Goal: Task Accomplishment & Management: Use online tool/utility

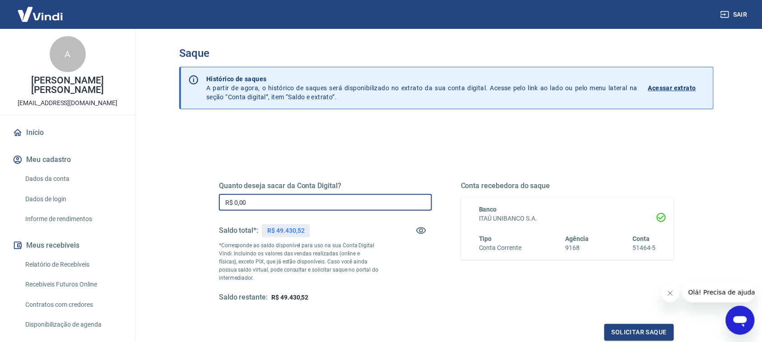
click at [309, 199] on input "R$ 0,00" at bounding box center [325, 202] width 213 height 17
type input "R$ 49.430,52"
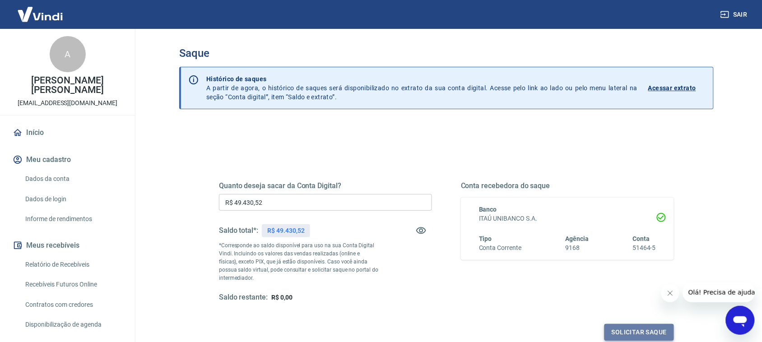
click at [618, 334] on button "Solicitar saque" at bounding box center [640, 332] width 70 height 17
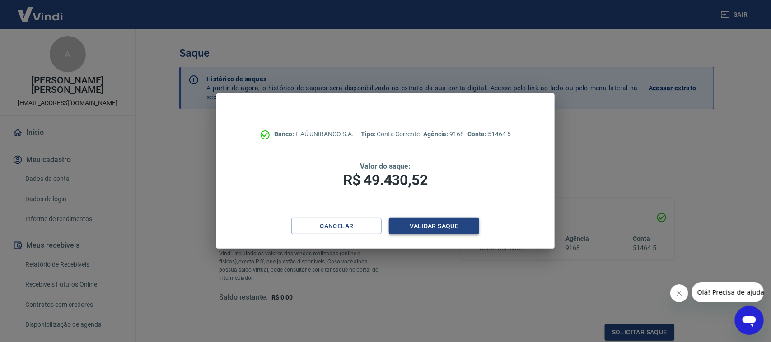
click at [436, 223] on button "Validar saque" at bounding box center [434, 226] width 90 height 17
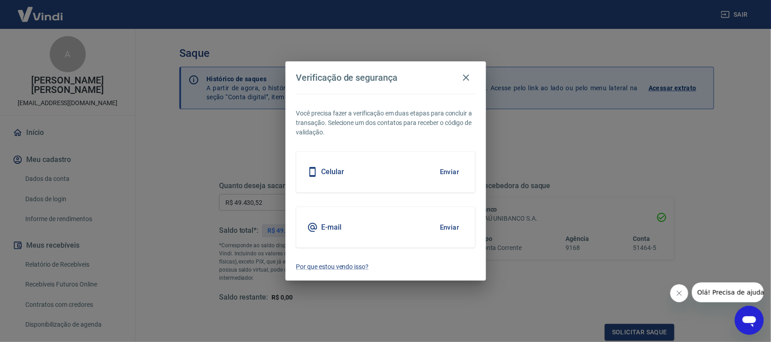
click at [452, 168] on button "Enviar" at bounding box center [449, 172] width 29 height 19
